Goal: Book appointment/travel/reservation

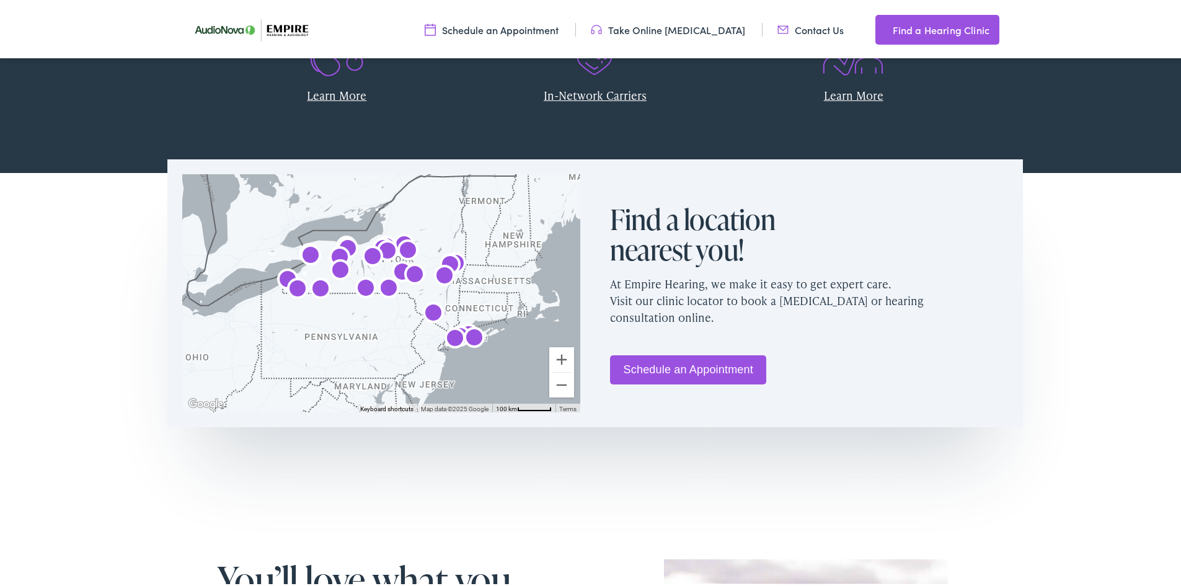
scroll to position [868, 0]
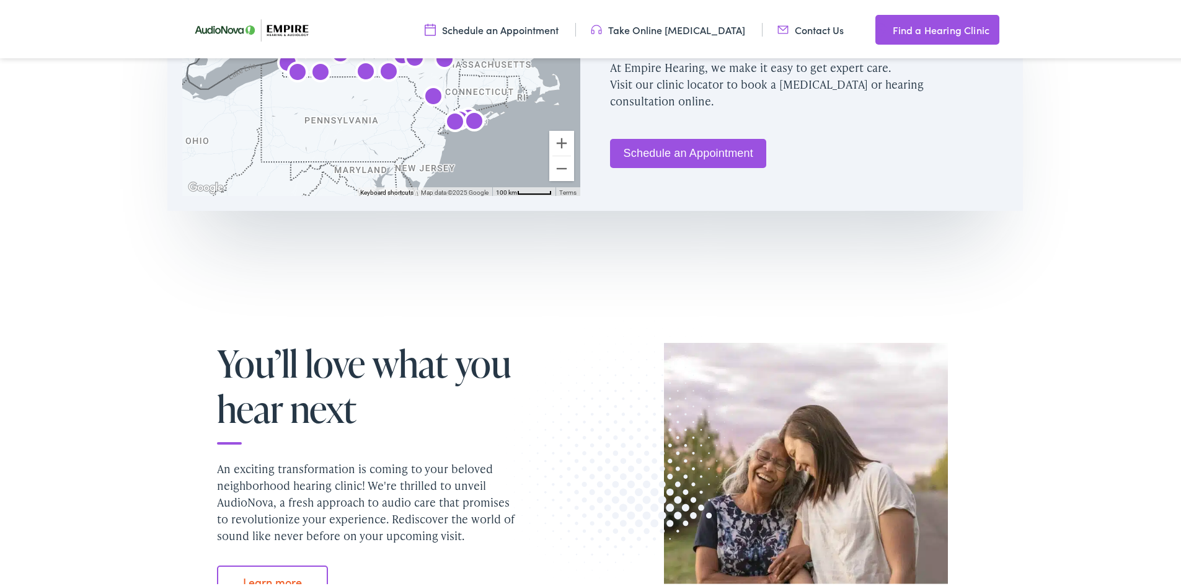
click at [647, 159] on link "Schedule an Appointment" at bounding box center [688, 150] width 156 height 29
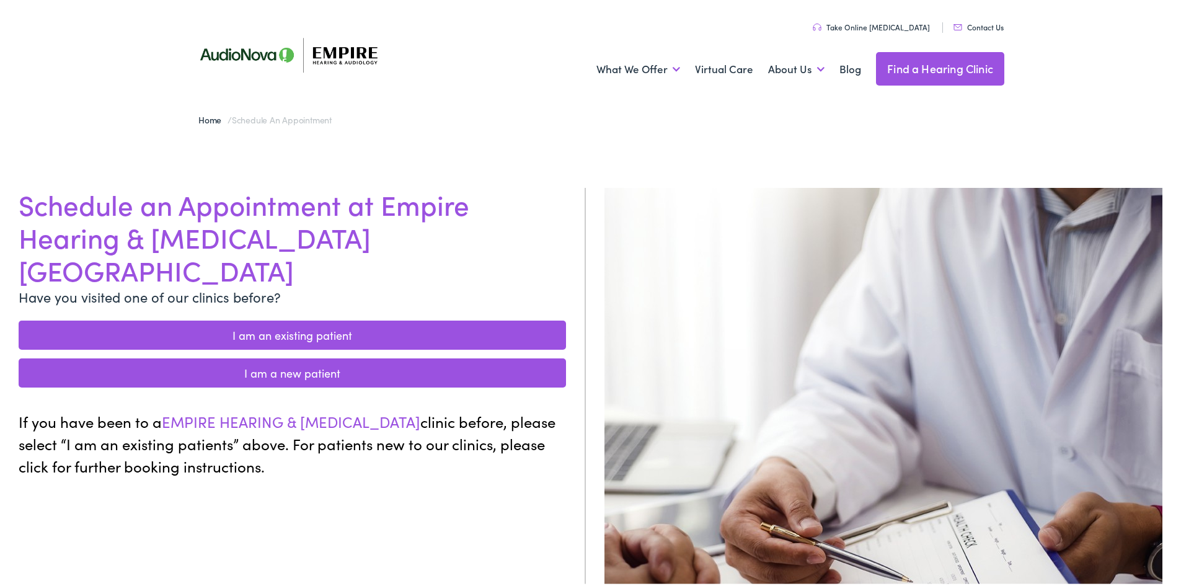
click at [311, 356] on link "I am a new patient" at bounding box center [292, 370] width 547 height 29
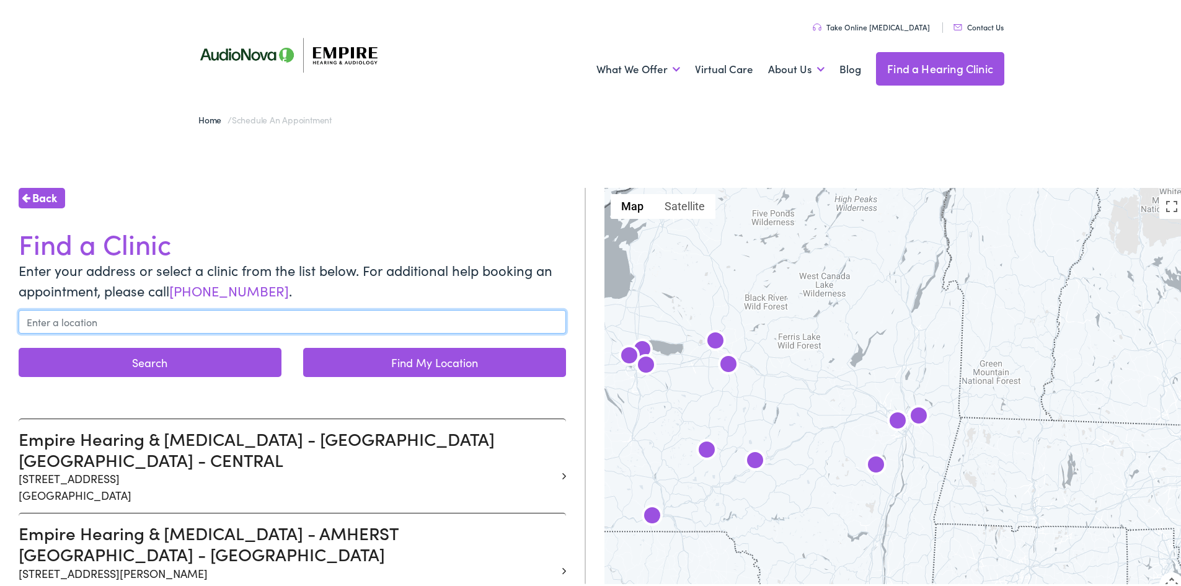
click at [148, 316] on input "text" at bounding box center [292, 320] width 547 height 24
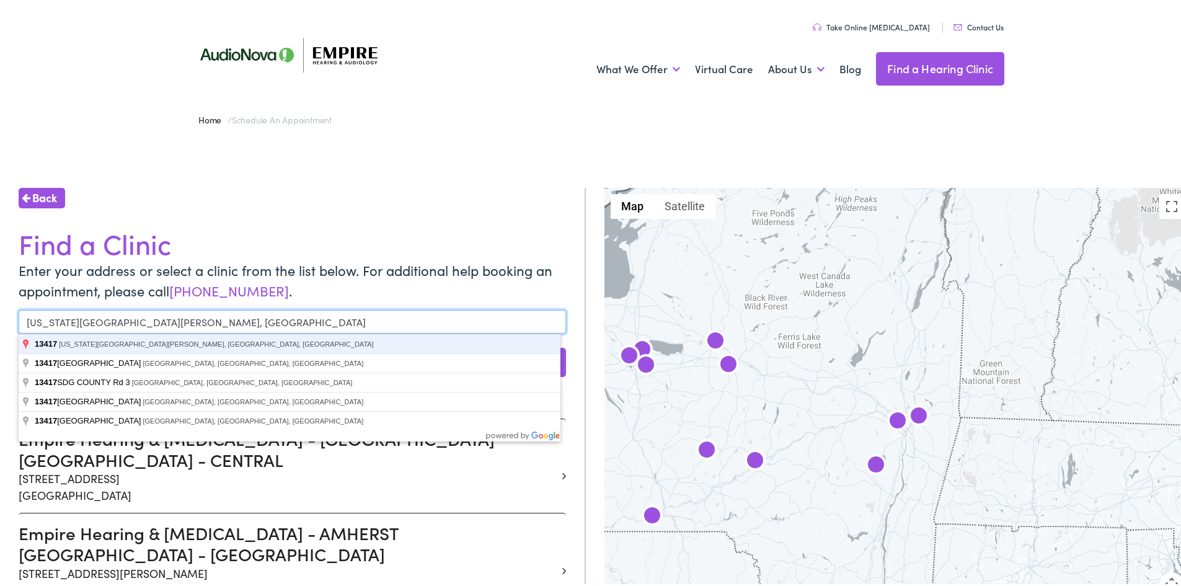
type input "[US_STATE][GEOGRAPHIC_DATA][PERSON_NAME], [GEOGRAPHIC_DATA]"
click at [19, 345] on button "Search" at bounding box center [150, 359] width 263 height 29
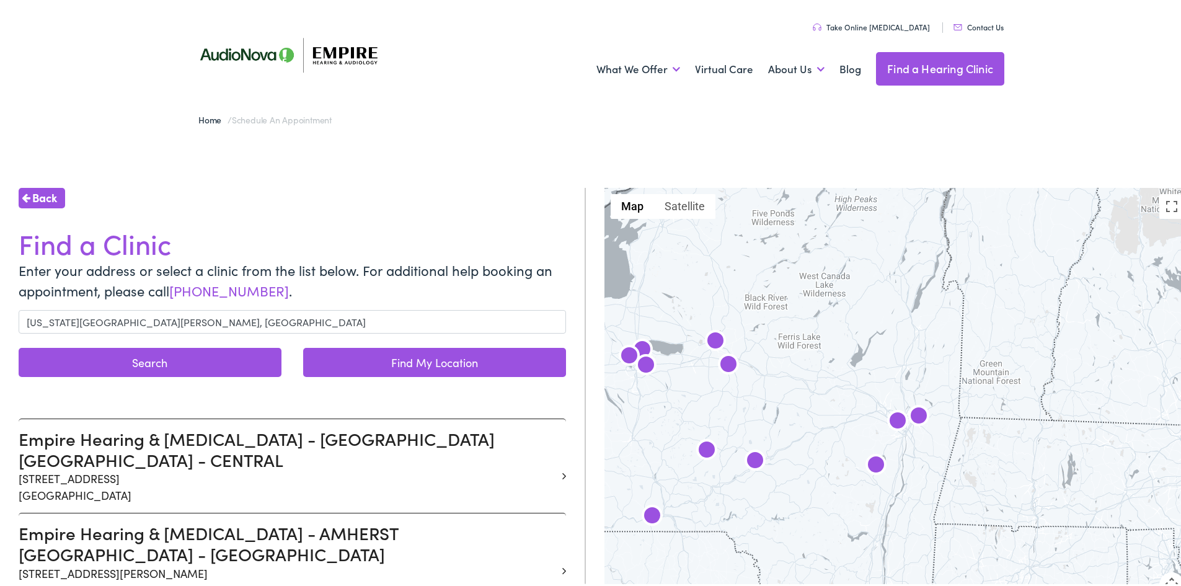
click at [216, 363] on button "Search" at bounding box center [150, 359] width 263 height 29
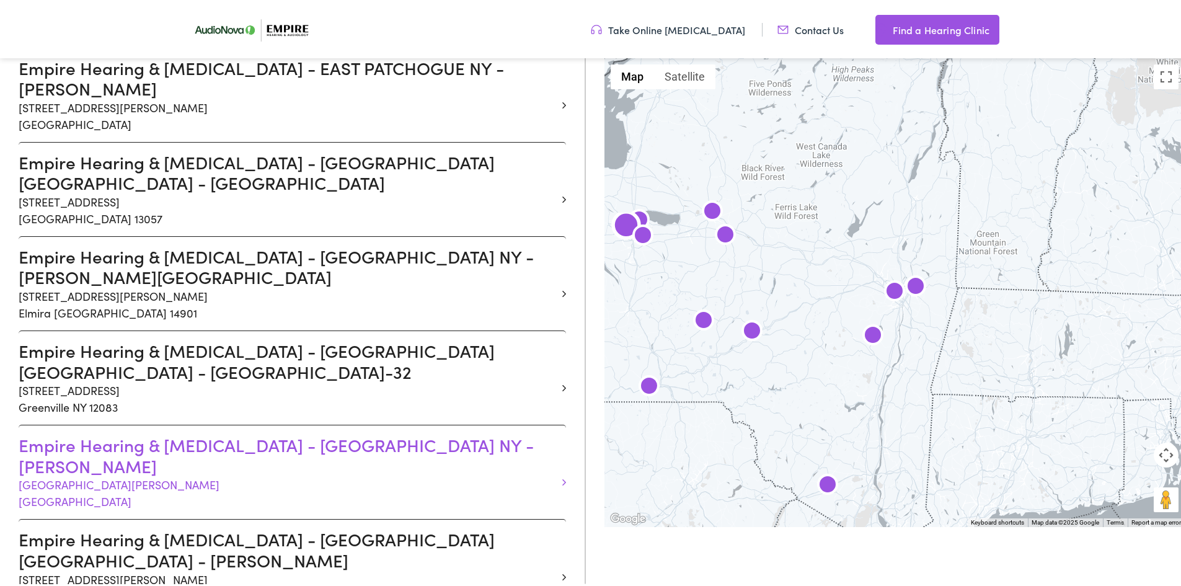
scroll to position [1054, 0]
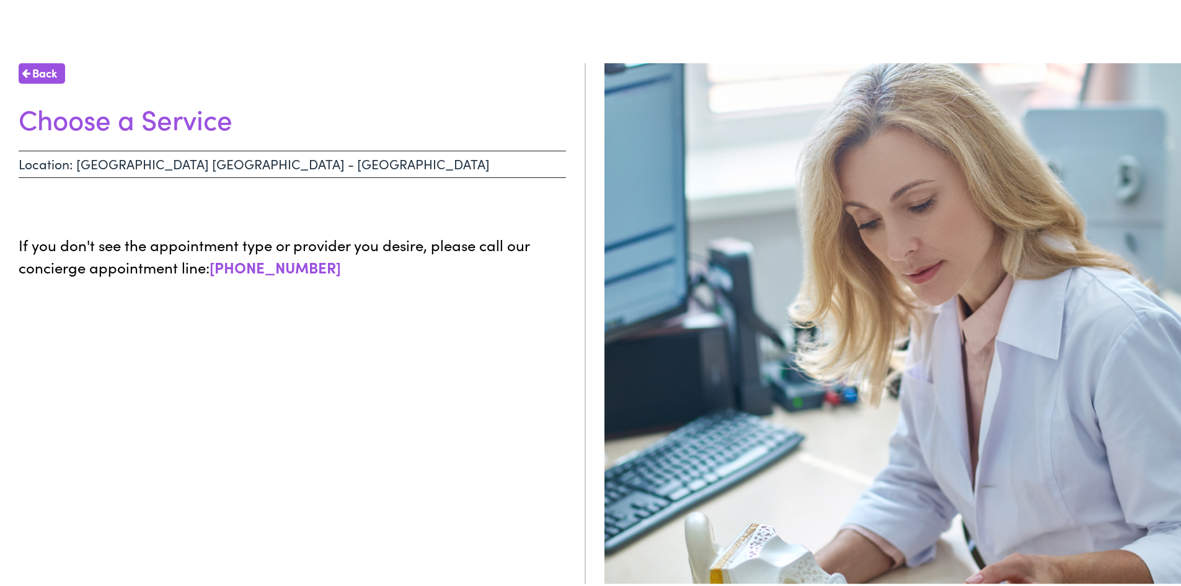
scroll to position [124, 0]
click at [38, 75] on span "Back" at bounding box center [44, 71] width 25 height 17
